Goal: Transaction & Acquisition: Download file/media

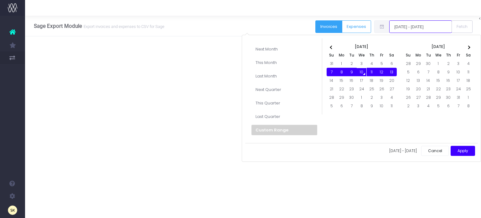
click at [415, 29] on input "[DATE] - [DATE]" at bounding box center [421, 26] width 63 height 13
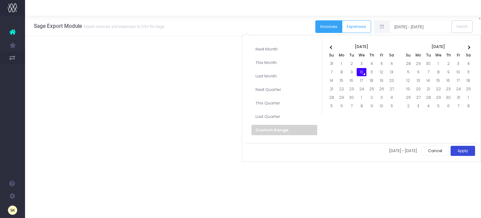
click at [457, 147] on button "Apply" at bounding box center [463, 151] width 24 height 10
type input "[DATE] - [DATE]"
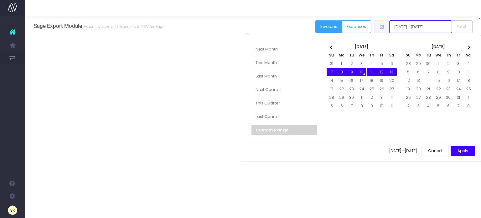
click at [415, 27] on input "[DATE] - [DATE]" at bounding box center [421, 26] width 63 height 13
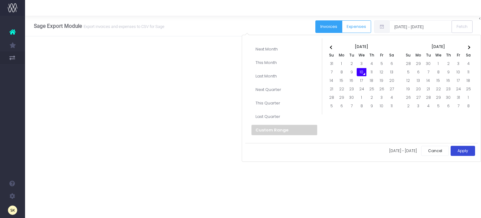
click at [464, 149] on button "Apply" at bounding box center [463, 151] width 24 height 10
type input "[DATE] - [DATE]"
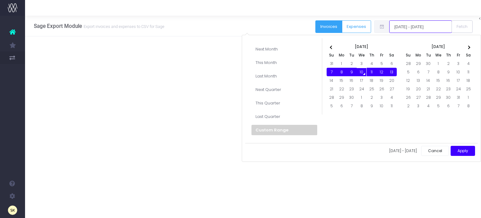
click at [420, 26] on input "[DATE] - [DATE]" at bounding box center [421, 26] width 63 height 13
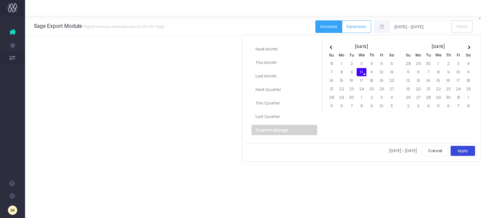
click at [461, 149] on button "Apply" at bounding box center [463, 151] width 24 height 10
type input "[DATE] - [DATE]"
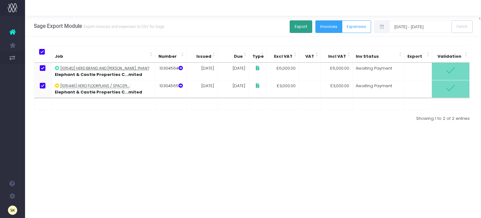
click at [306, 26] on button "Export" at bounding box center [301, 26] width 23 height 13
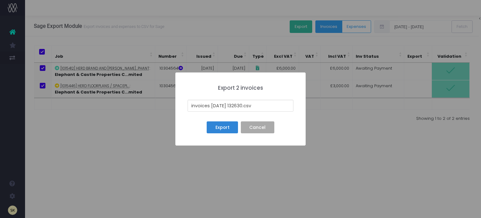
drag, startPoint x: 248, startPoint y: 104, endPoint x: 185, endPoint y: 96, distance: 63.6
click at [185, 96] on div "× Export 2 invoices invoices 25-09-10 132630.csv Export No Cancel" at bounding box center [241, 108] width 130 height 73
type input "10 Sep 25 Invoices Elephant .csv"
click at [227, 127] on button "Export" at bounding box center [222, 127] width 31 height 12
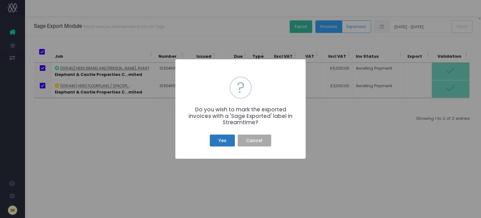
click at [220, 137] on button "Yes" at bounding box center [222, 140] width 25 height 12
